Goal: Answer question/provide support: Answer question/provide support

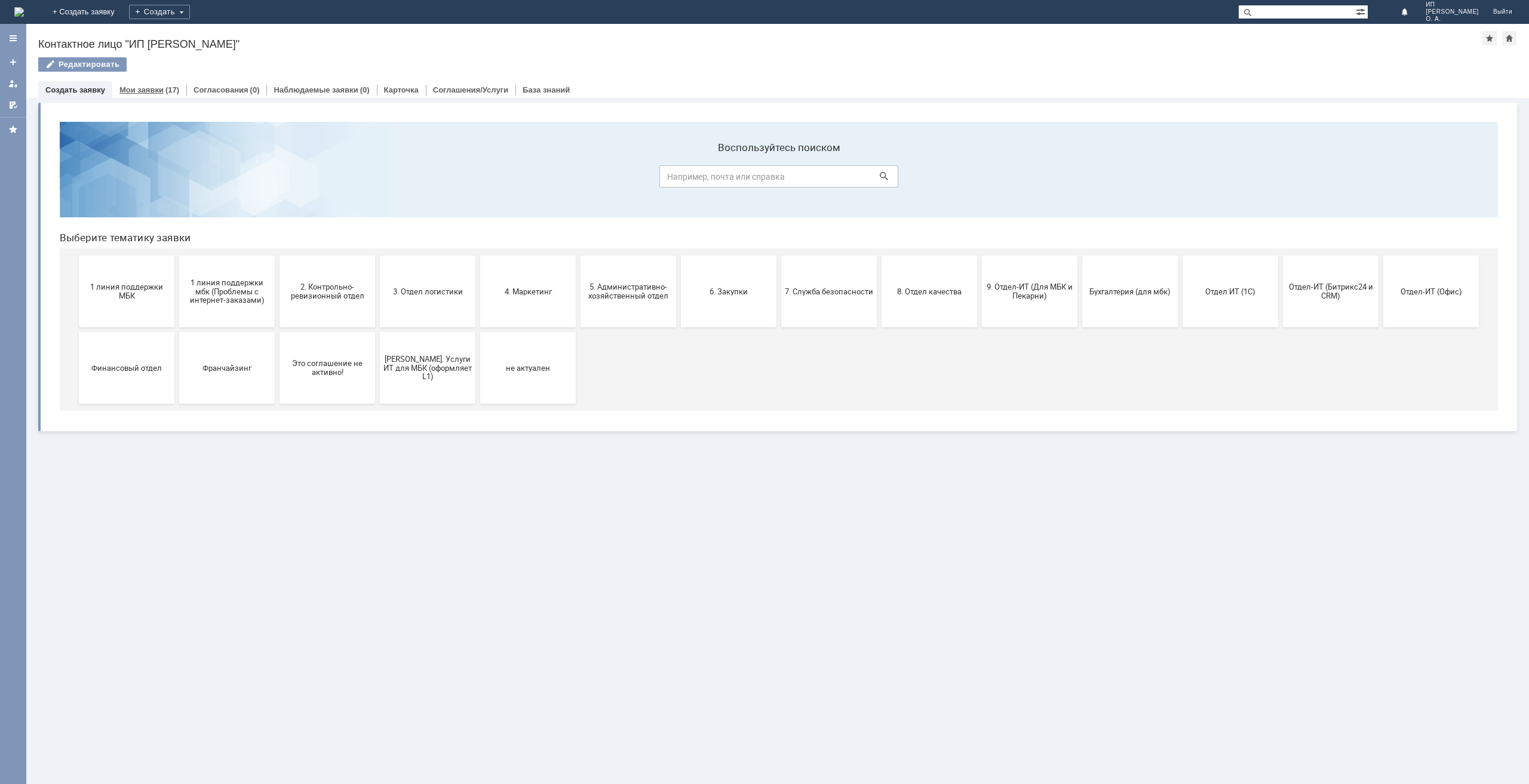
click at [148, 86] on link "Мои заявки" at bounding box center [141, 90] width 44 height 9
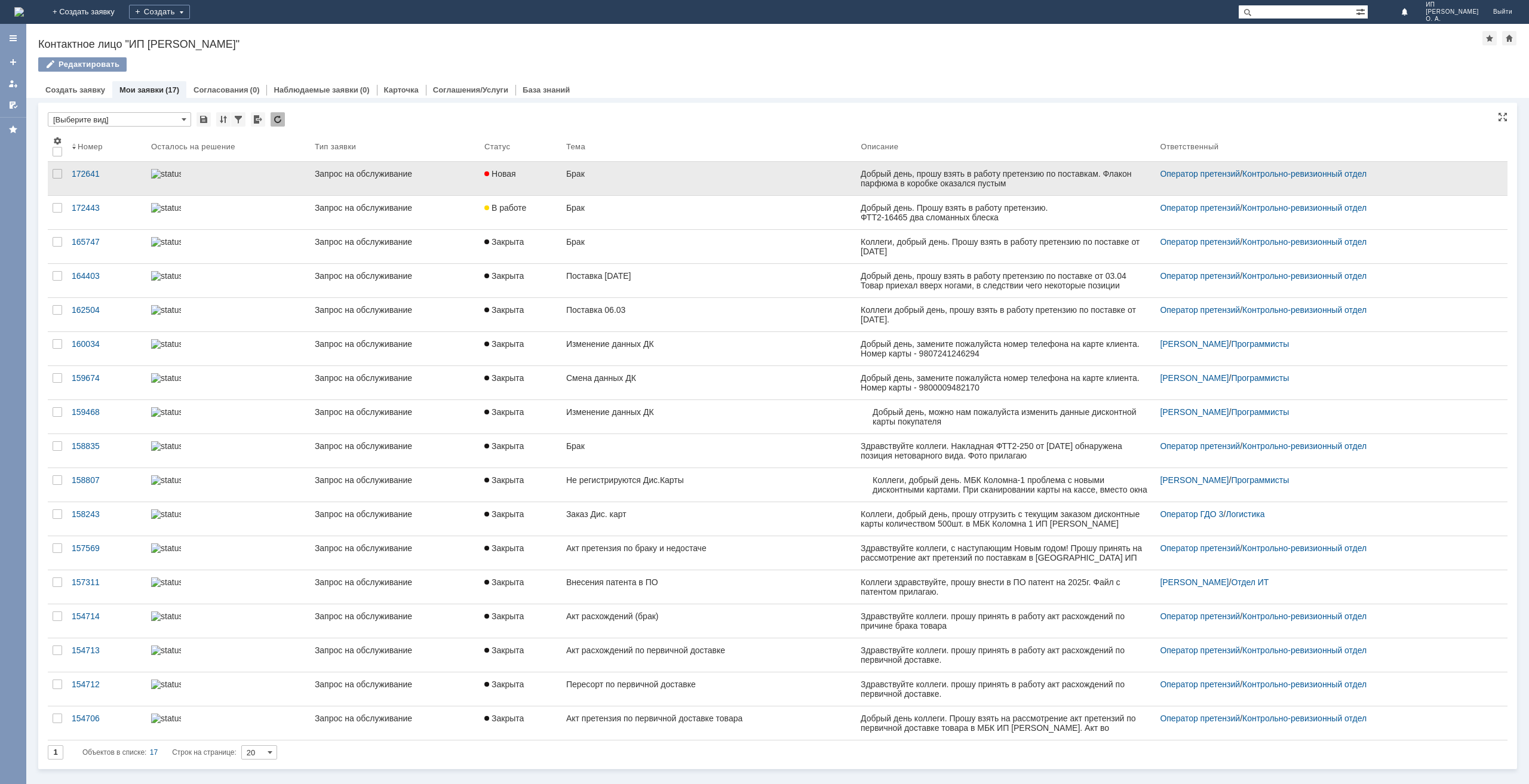
click at [650, 183] on link "Брак" at bounding box center [709, 179] width 295 height 34
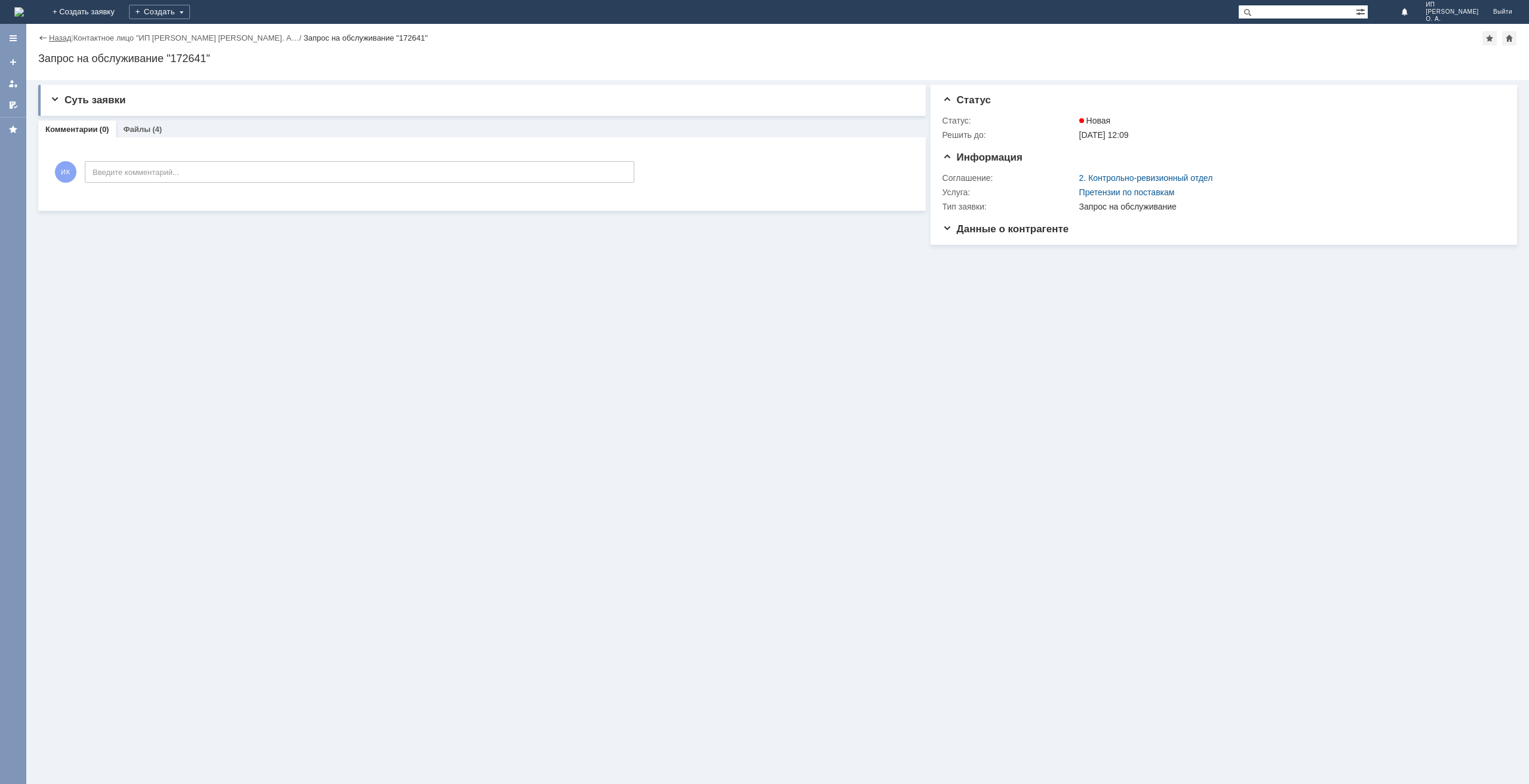
click at [50, 40] on link "Назад" at bounding box center [60, 38] width 22 height 9
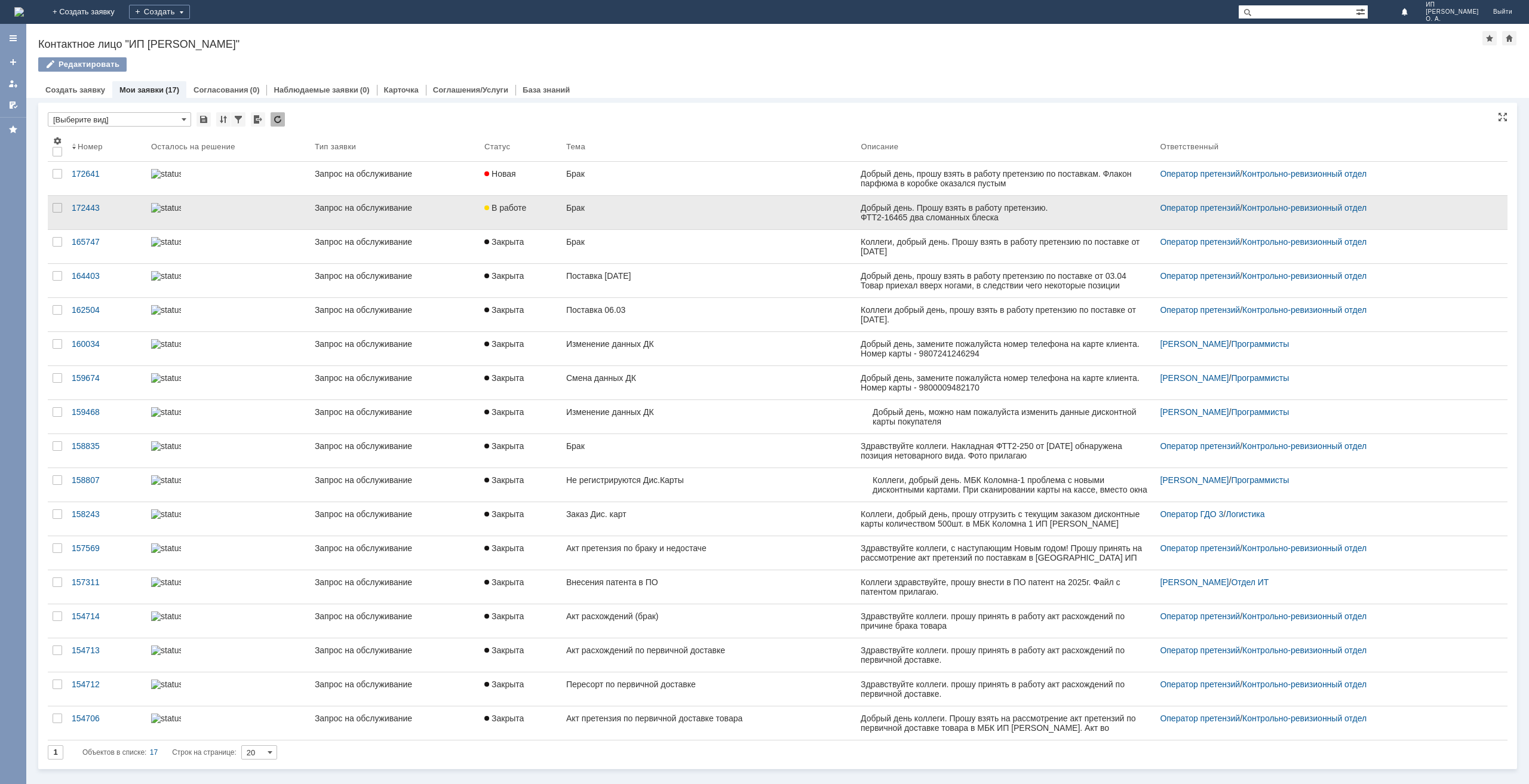
click at [630, 205] on div "Брак" at bounding box center [709, 208] width 286 height 10
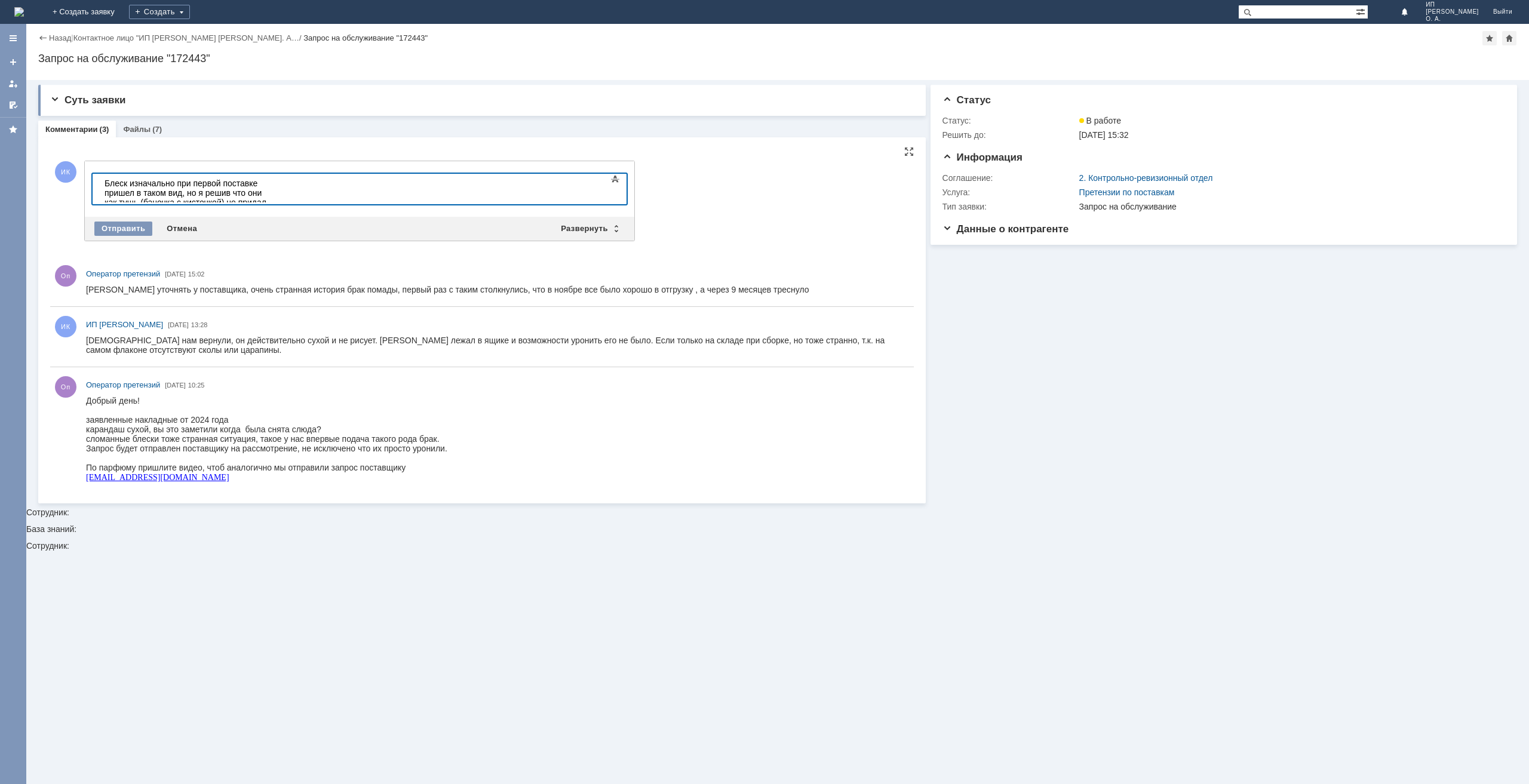
click at [274, 183] on div "Блеск изначально при первой поставке пришел в таком вид, но я решив что они как…" at bounding box center [189, 207] width 170 height 57
click at [274, 194] on div "Блеск изначально при первой поставке пришел в таком виде, но я решив что они ка…" at bounding box center [189, 207] width 170 height 57
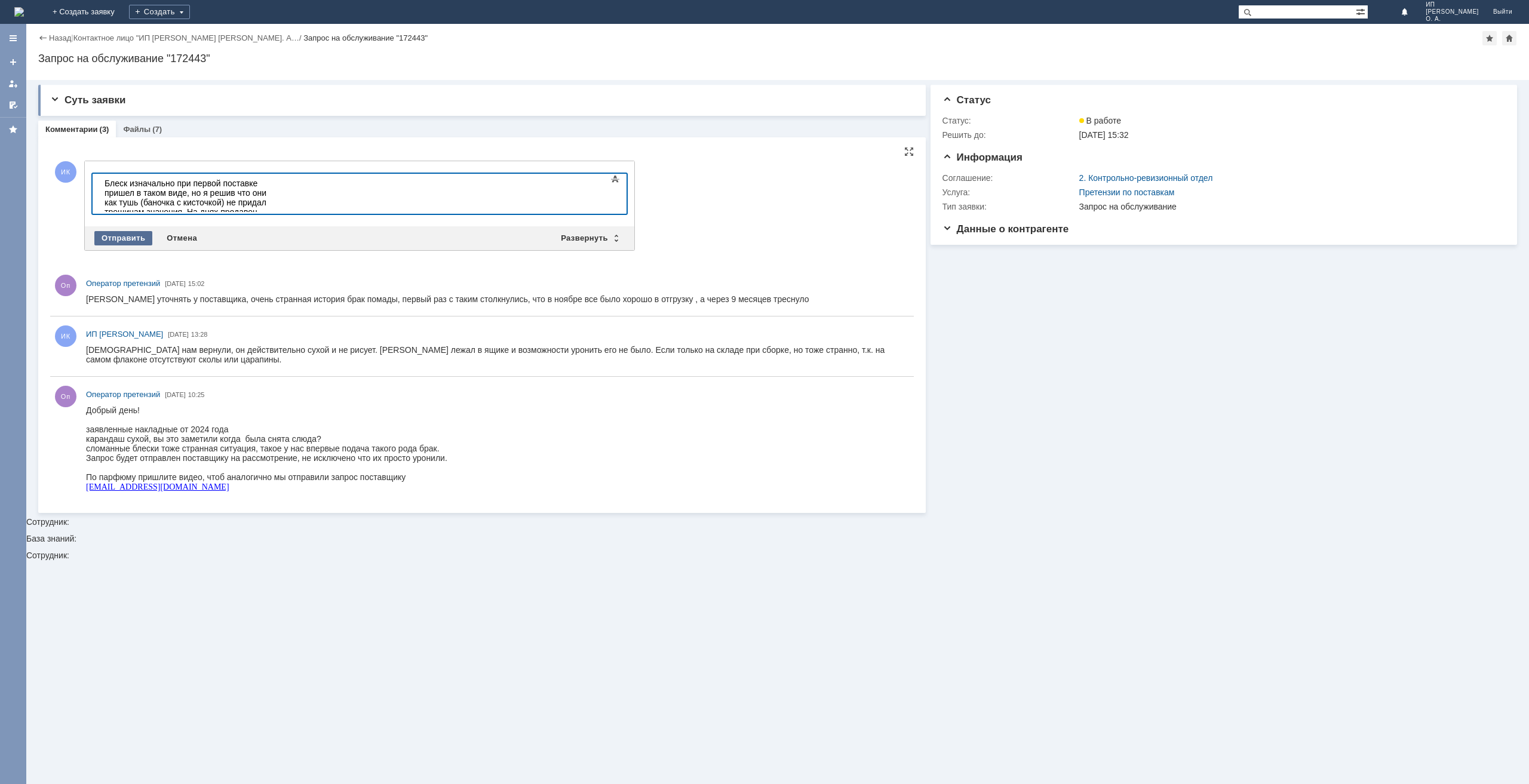
click at [126, 231] on div "Отправить" at bounding box center [123, 238] width 58 height 14
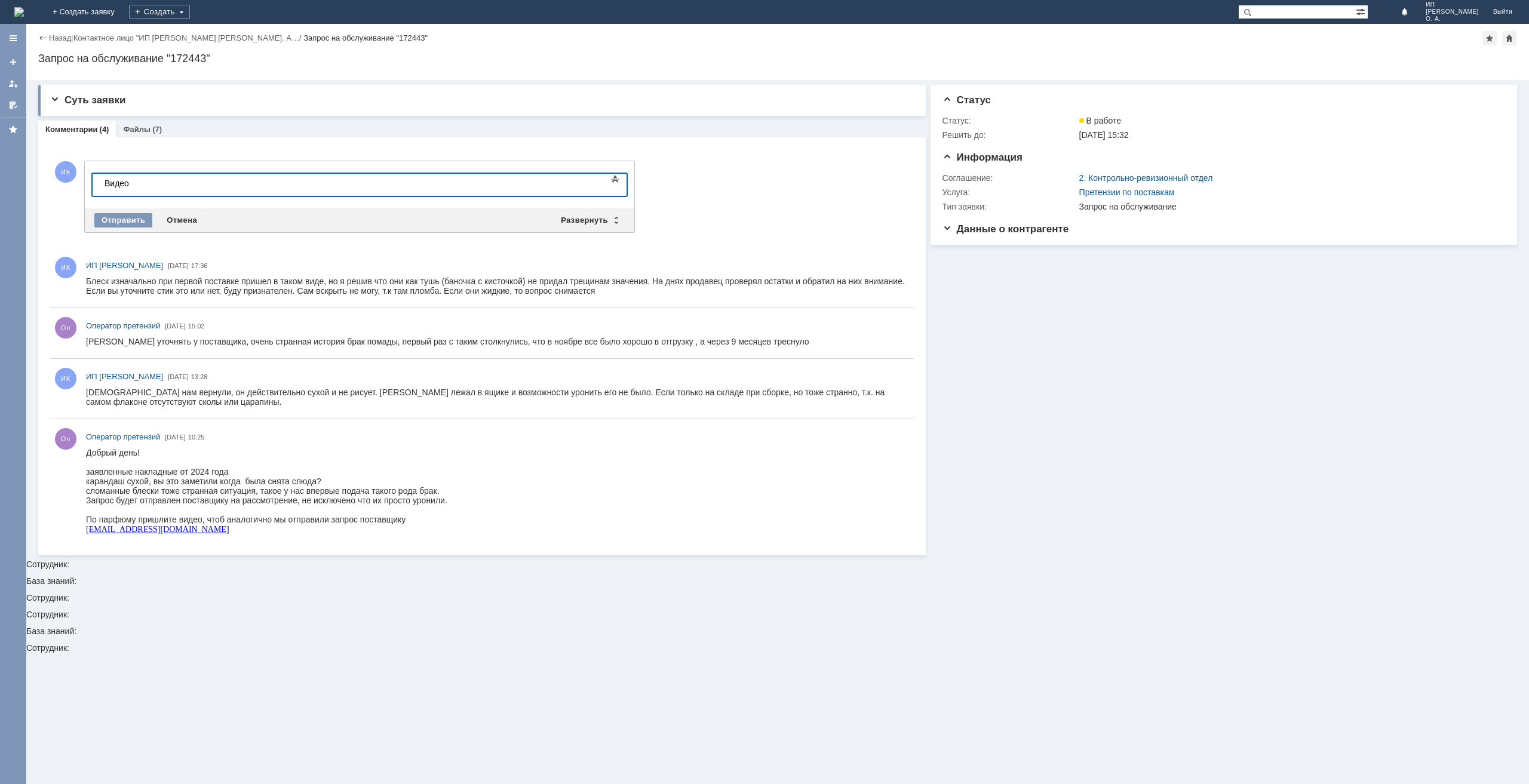
click at [140, 183] on div "Видео" at bounding box center [189, 183] width 170 height 10
click at [112, 221] on div "Отправить" at bounding box center [123, 221] width 58 height 14
